Goal: Task Accomplishment & Management: Use online tool/utility

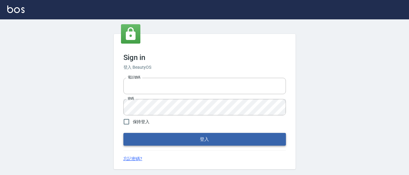
type input "0931911003"
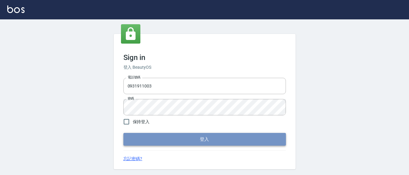
click at [235, 142] on button "登入" at bounding box center [204, 139] width 162 height 13
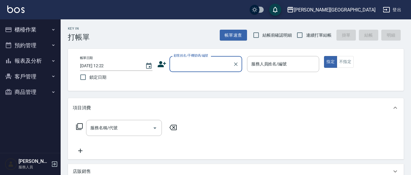
drag, startPoint x: 255, startPoint y: 33, endPoint x: 285, endPoint y: 34, distance: 30.3
click at [256, 34] on input "結帳前確認明細" at bounding box center [256, 35] width 13 height 13
checkbox input "true"
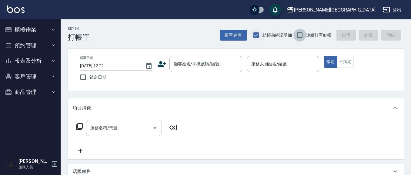
drag, startPoint x: 301, startPoint y: 35, endPoint x: 260, endPoint y: 39, distance: 40.8
click at [296, 37] on input "連續打單結帳" at bounding box center [299, 35] width 13 height 13
checkbox input "true"
click at [38, 59] on button "報表及分析" at bounding box center [30, 61] width 56 height 16
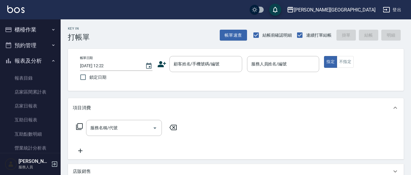
click at [29, 61] on button "報表及分析" at bounding box center [30, 61] width 56 height 16
